Goal: Check status

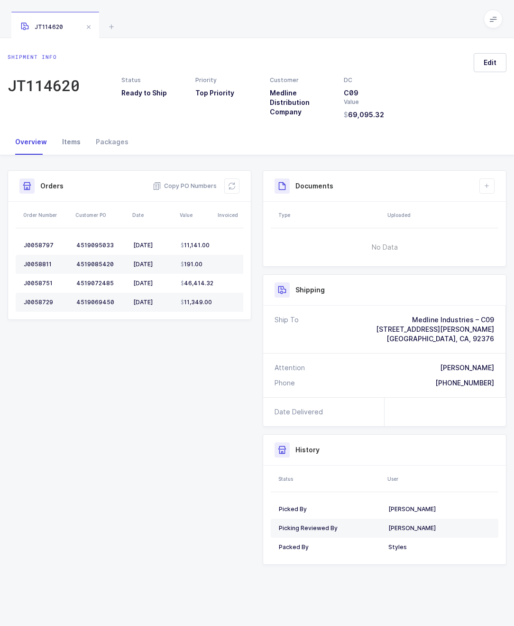
click at [72, 146] on div "Items" at bounding box center [72, 142] width 34 height 26
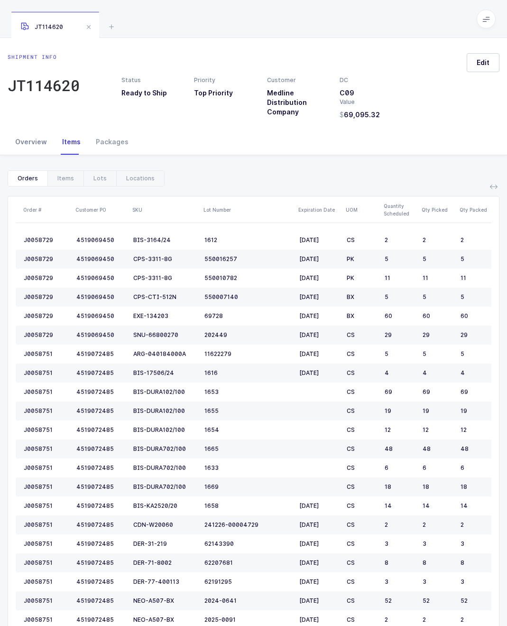
click at [27, 141] on div "Overview" at bounding box center [31, 142] width 47 height 26
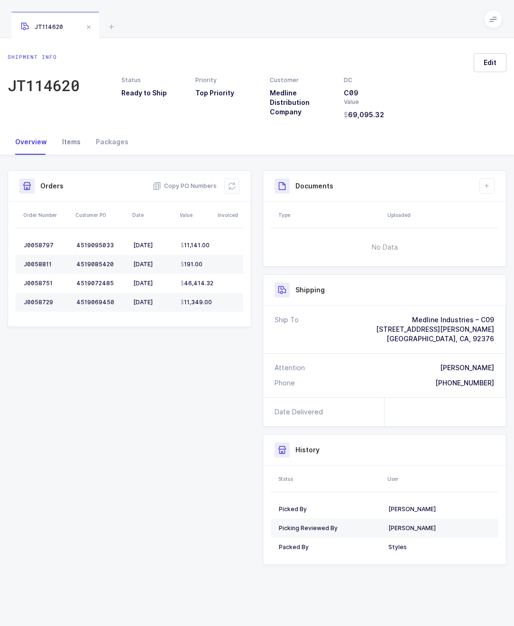
click at [77, 142] on div "Items" at bounding box center [72, 142] width 34 height 26
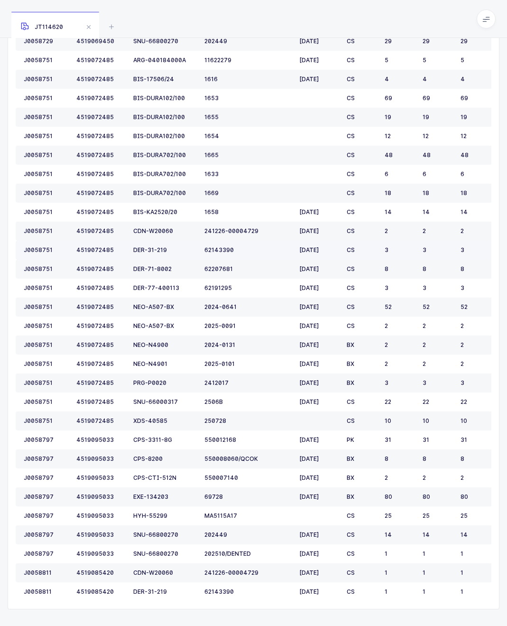
scroll to position [300, 0]
